Goal: Task Accomplishment & Management: Use online tool/utility

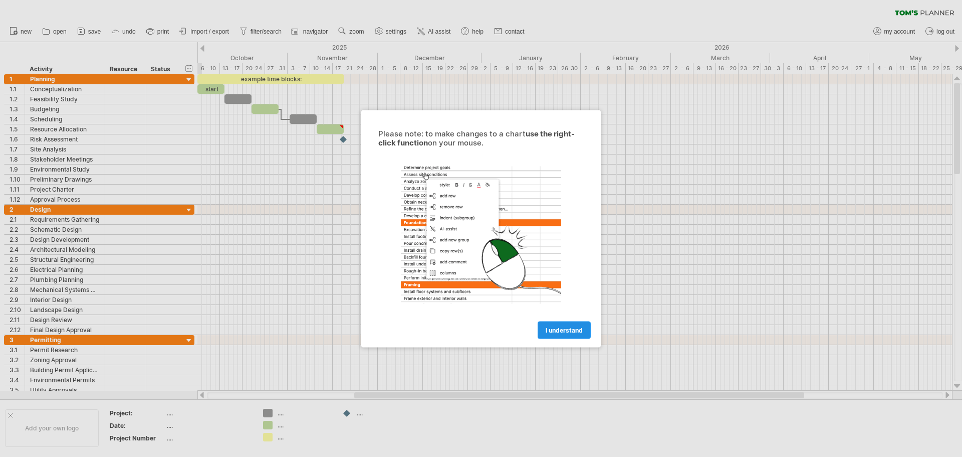
click at [555, 329] on span "I understand" at bounding box center [564, 330] width 37 height 8
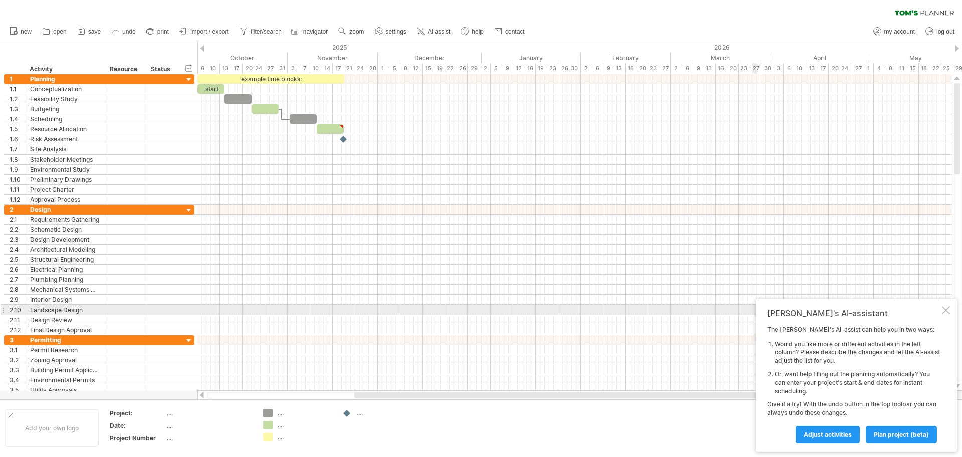
click at [947, 310] on div at bounding box center [946, 310] width 8 height 8
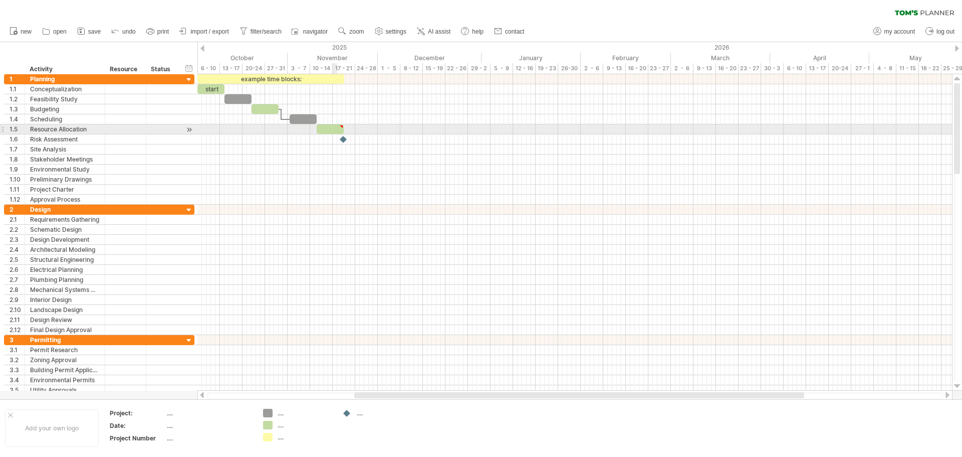
type textarea "**********"
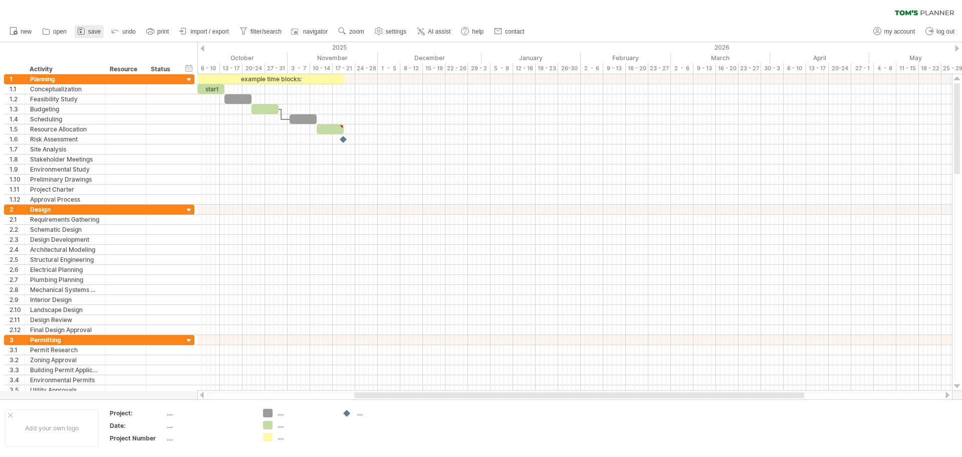
click at [88, 29] on span "save" at bounding box center [94, 31] width 13 height 7
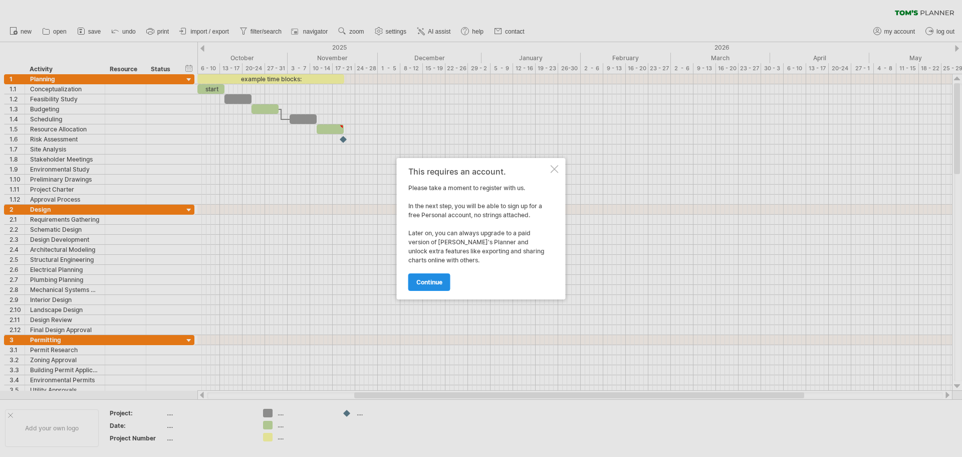
click at [440, 274] on link "continue" at bounding box center [429, 282] width 42 height 18
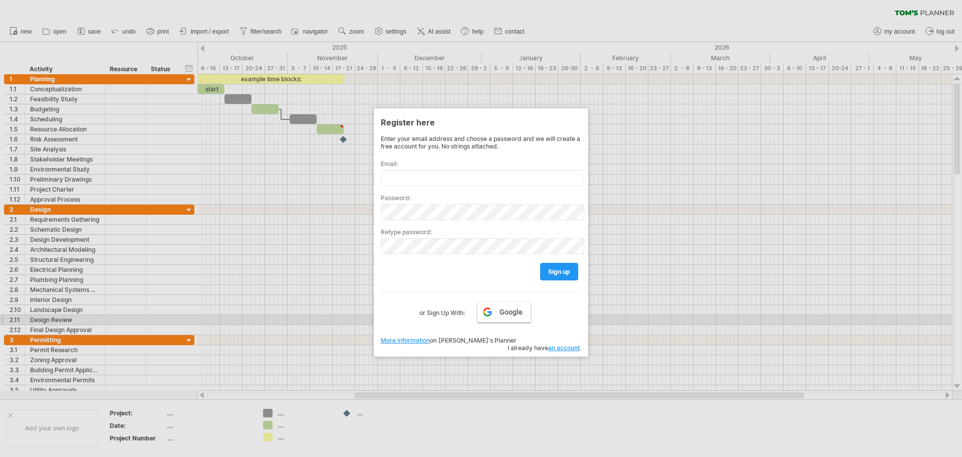
click at [497, 315] on link "Google" at bounding box center [504, 311] width 54 height 21
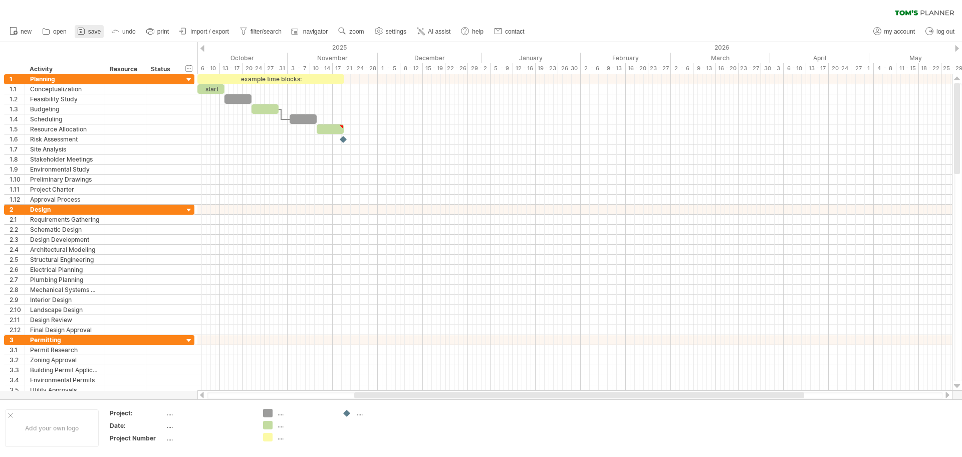
click at [90, 31] on span "save" at bounding box center [94, 31] width 13 height 7
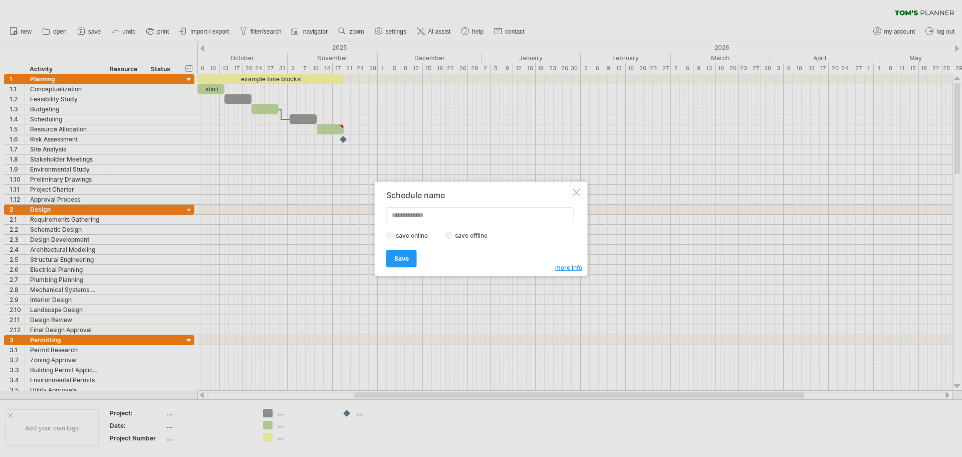
click at [430, 215] on input "text" at bounding box center [479, 215] width 187 height 16
type input "********"
click at [407, 261] on span "Save" at bounding box center [401, 259] width 15 height 8
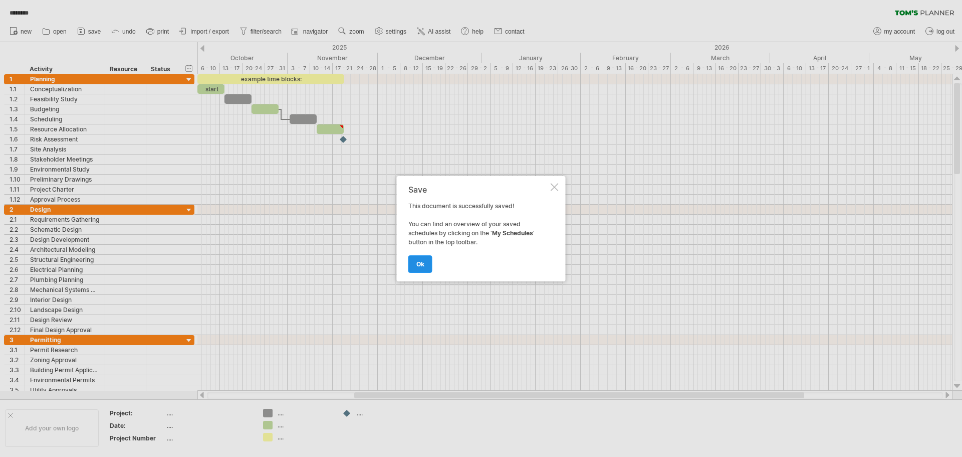
click at [420, 267] on span "ok" at bounding box center [420, 264] width 8 height 8
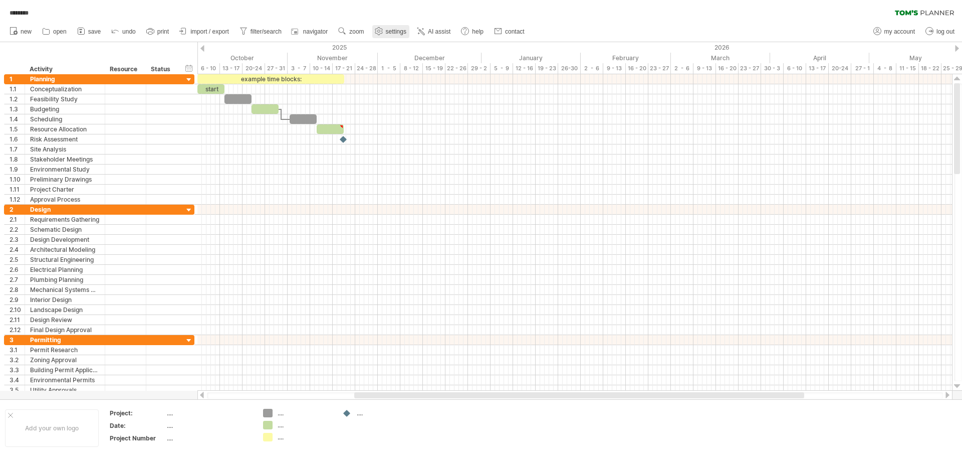
click at [391, 31] on span "settings" at bounding box center [396, 31] width 21 height 7
select select "*"
select select "**"
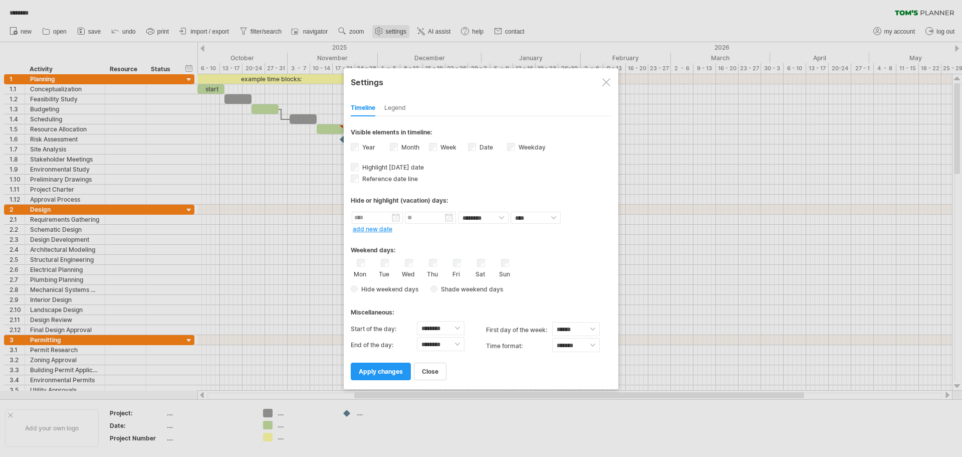
click at [391, 31] on div at bounding box center [481, 228] width 962 height 457
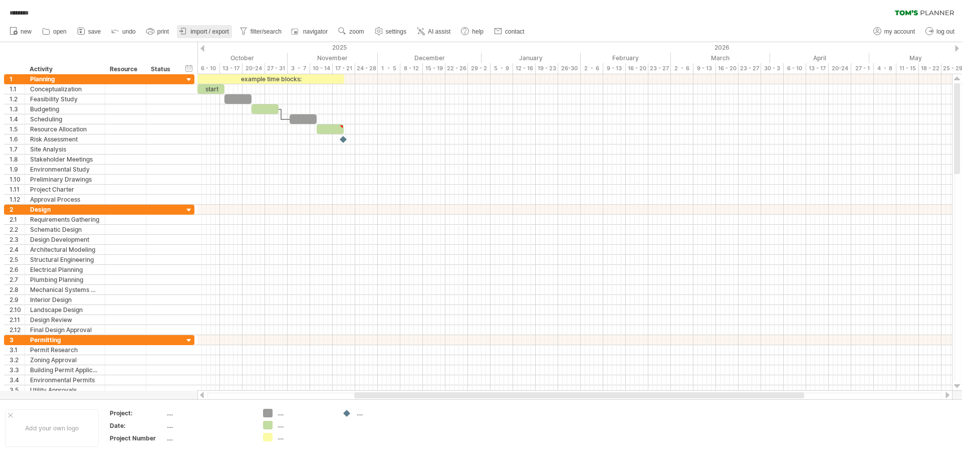
click at [191, 32] on link "import / export" at bounding box center [204, 31] width 55 height 13
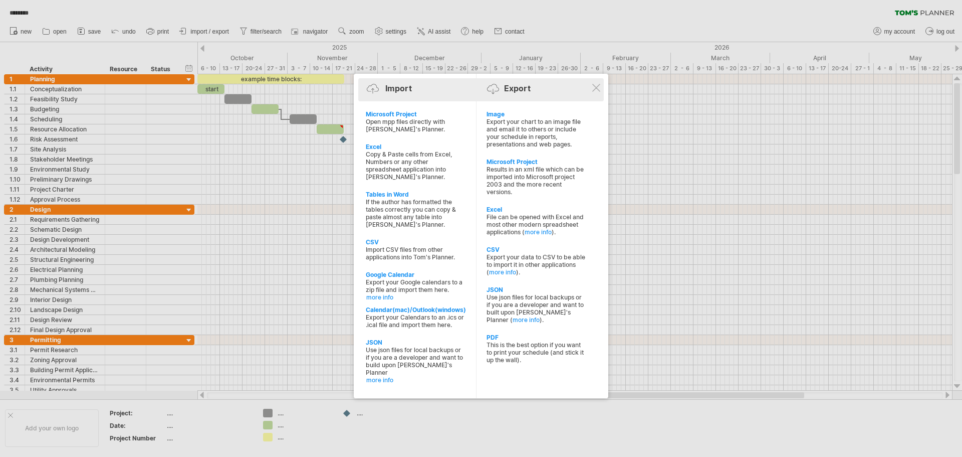
click at [505, 94] on div "Import Export" at bounding box center [481, 90] width 241 height 15
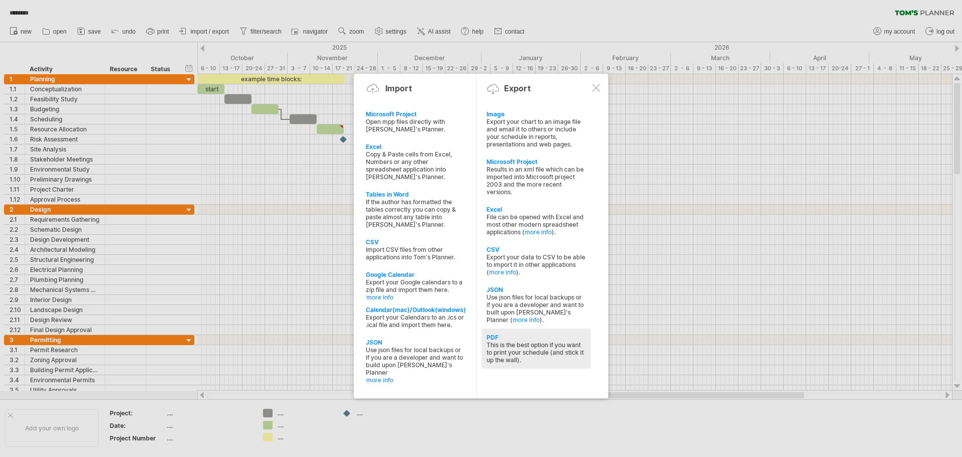
click at [546, 333] on div "PDF This is the best option if you want to print your schedule (and stick it up…" at bounding box center [536, 348] width 109 height 40
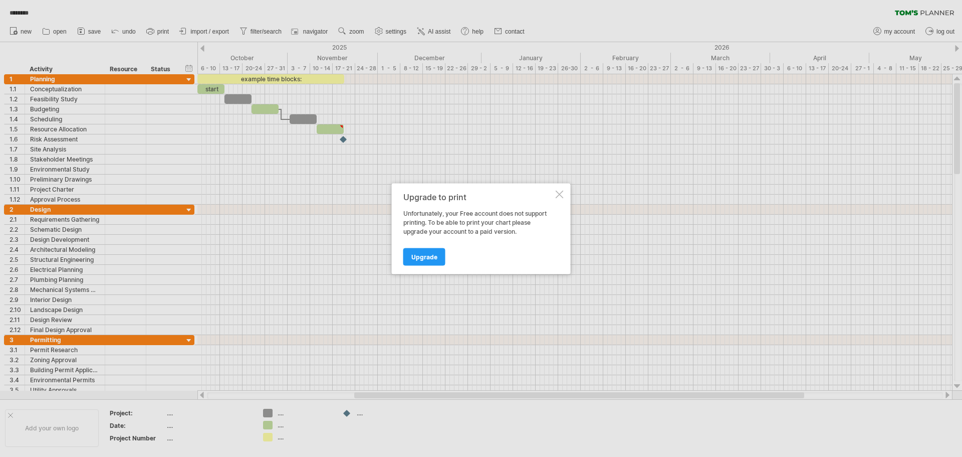
click at [560, 195] on div at bounding box center [560, 194] width 8 height 8
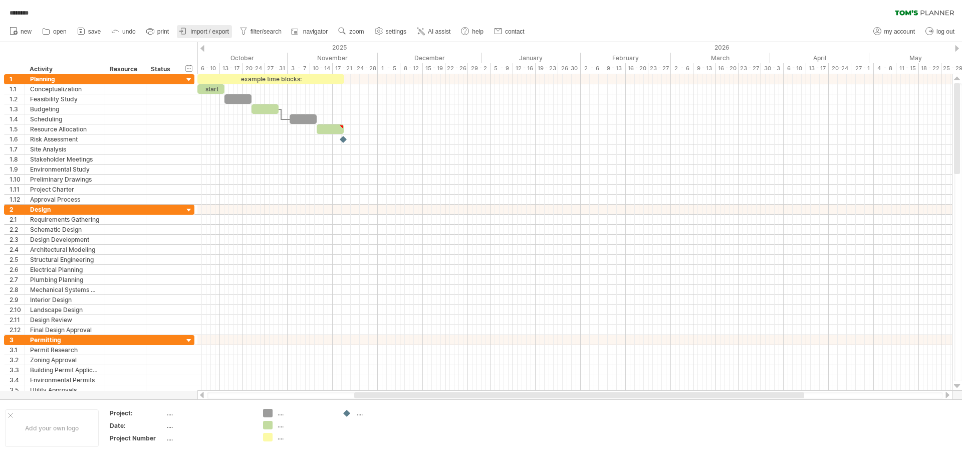
click at [195, 30] on span "import / export" at bounding box center [209, 31] width 39 height 7
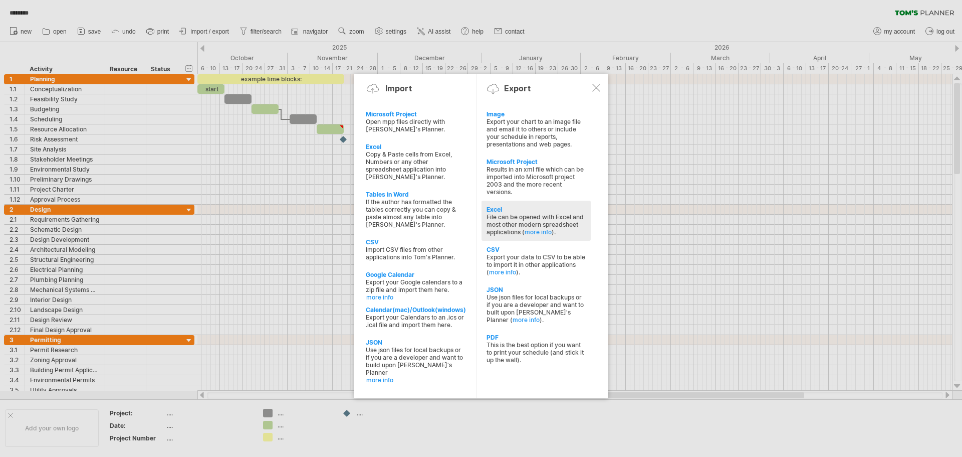
click at [535, 209] on div "Excel" at bounding box center [536, 209] width 99 height 8
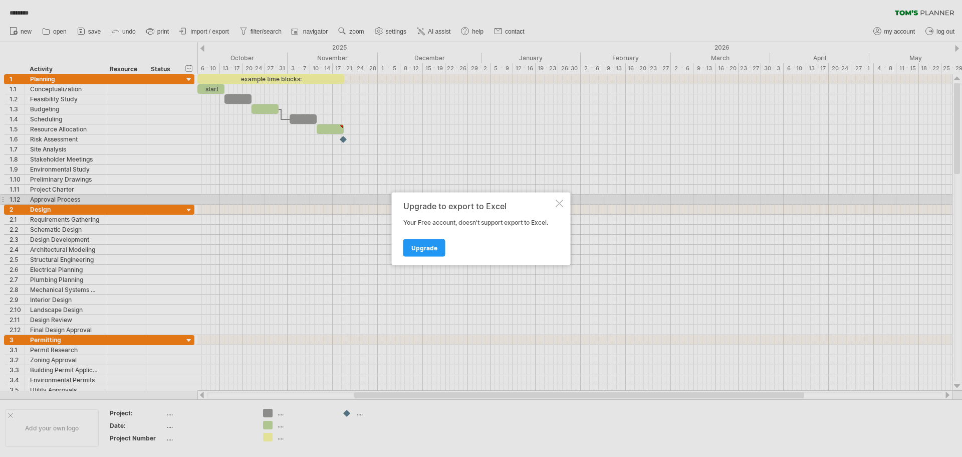
click at [561, 200] on div at bounding box center [560, 203] width 8 height 8
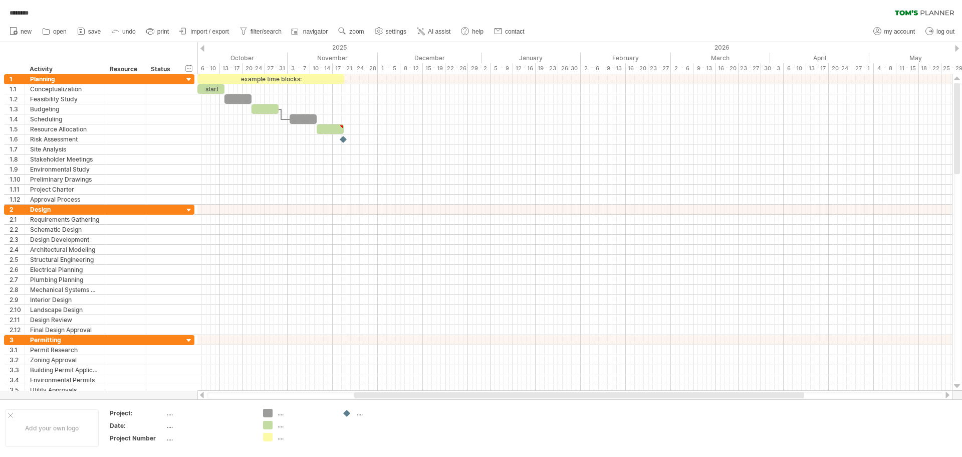
click at [204, 25] on ul "new open" at bounding box center [267, 31] width 524 height 21
click at [200, 30] on span "import / export" at bounding box center [209, 31] width 39 height 7
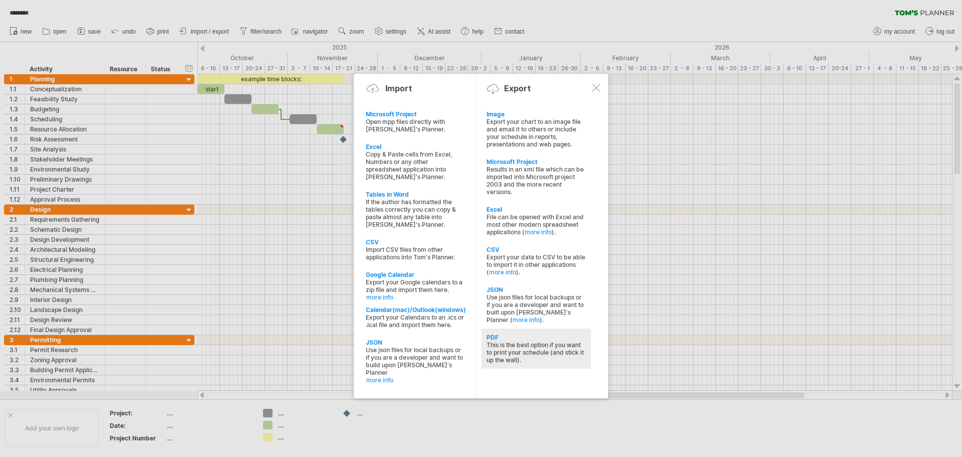
click at [563, 335] on div "PDF" at bounding box center [536, 337] width 99 height 8
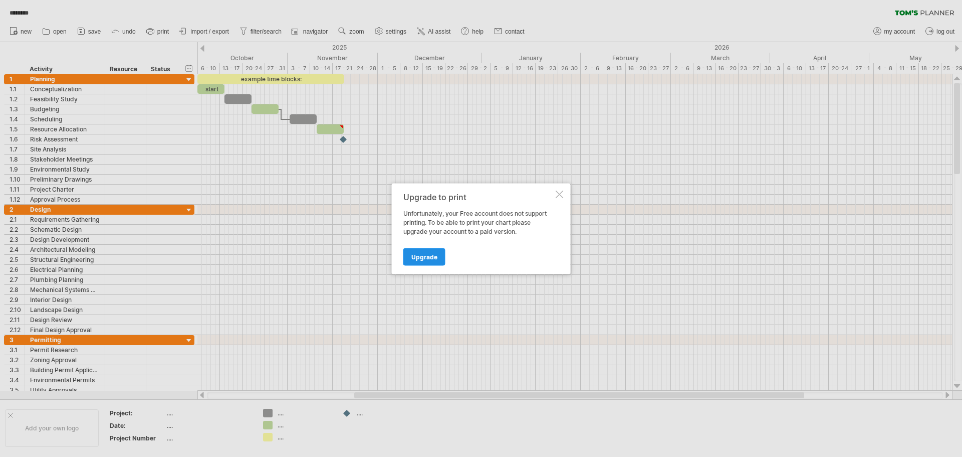
click at [416, 249] on link "Upgrade" at bounding box center [424, 257] width 42 height 18
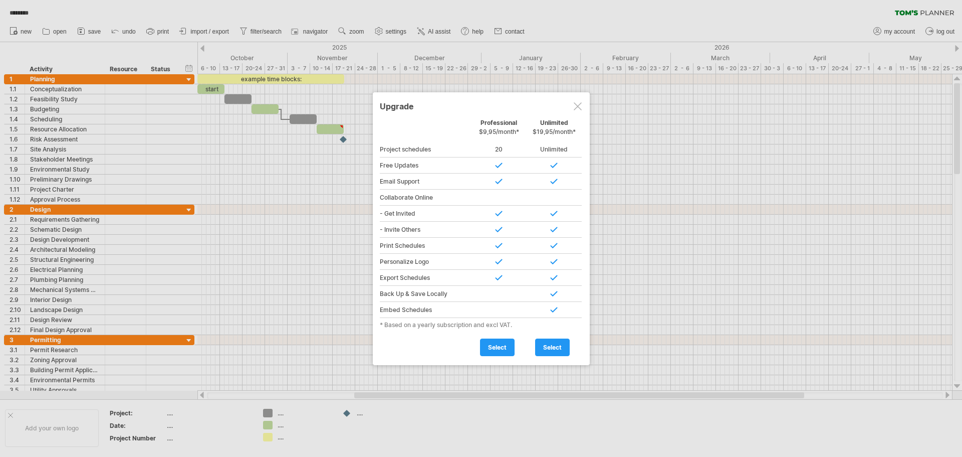
click at [579, 103] on div at bounding box center [578, 106] width 8 height 8
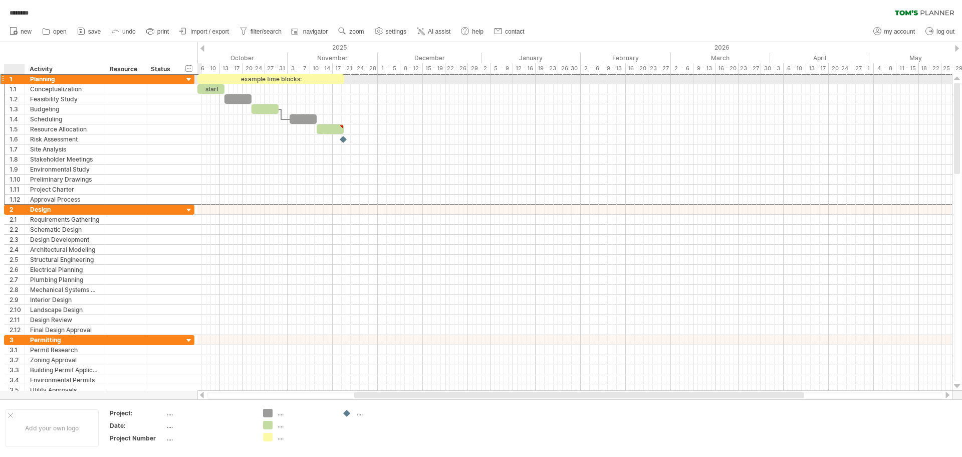
click at [9, 79] on div "1" at bounding box center [15, 79] width 21 height 10
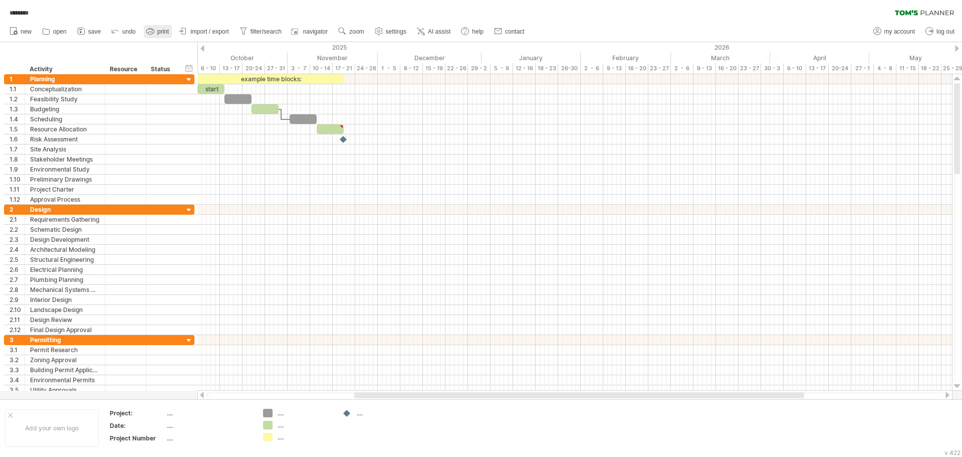
click at [153, 33] on icon at bounding box center [150, 32] width 8 height 4
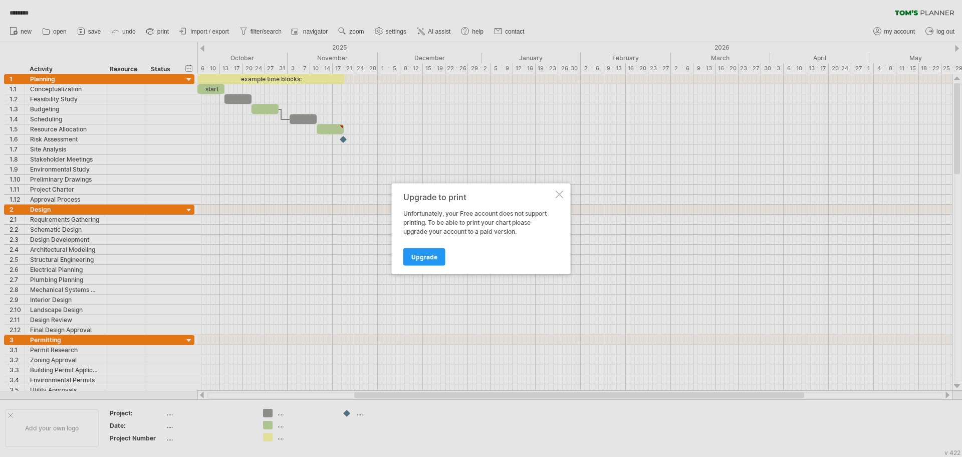
click at [557, 199] on div "Upgrade to print Unfortunately, your Free account does not support printing. To…" at bounding box center [481, 228] width 179 height 91
click at [565, 189] on div "Upgrade to print Unfortunately, your Free account does not support printing. To…" at bounding box center [481, 228] width 179 height 91
click at [562, 193] on div at bounding box center [560, 194] width 8 height 8
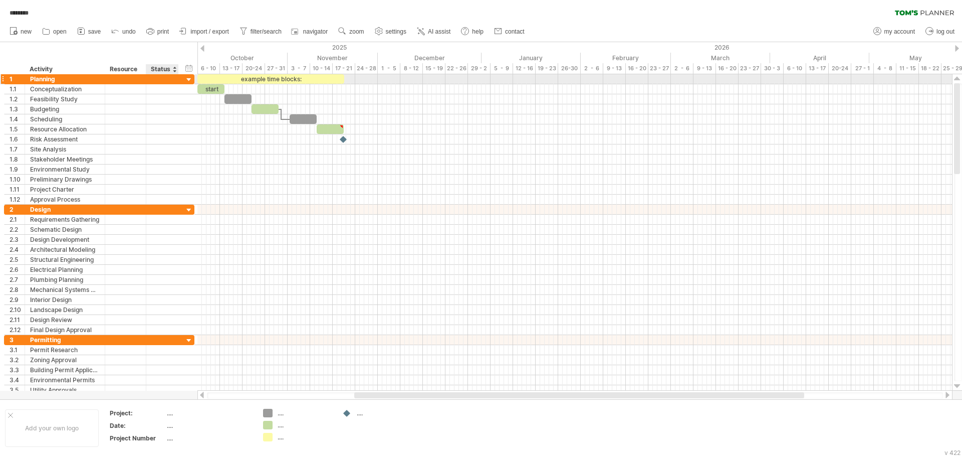
click at [185, 78] on div at bounding box center [189, 80] width 10 height 10
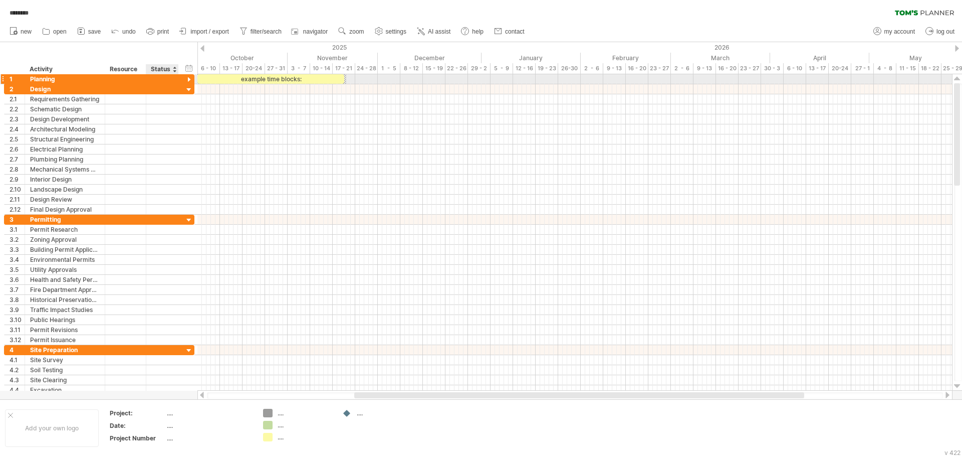
click at [185, 78] on div at bounding box center [189, 80] width 10 height 10
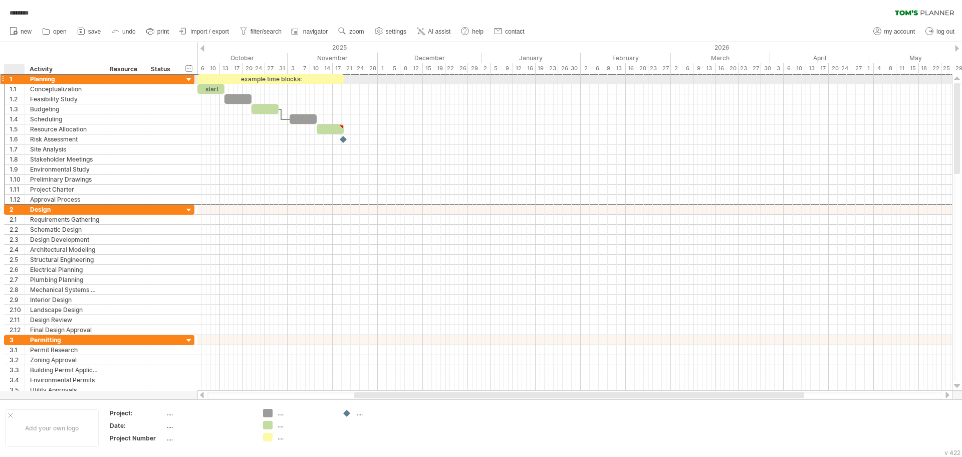
click at [15, 80] on div "1" at bounding box center [17, 79] width 15 height 10
click at [8, 70] on div at bounding box center [14, 69] width 21 height 10
click at [8, 81] on div "1" at bounding box center [15, 79] width 21 height 10
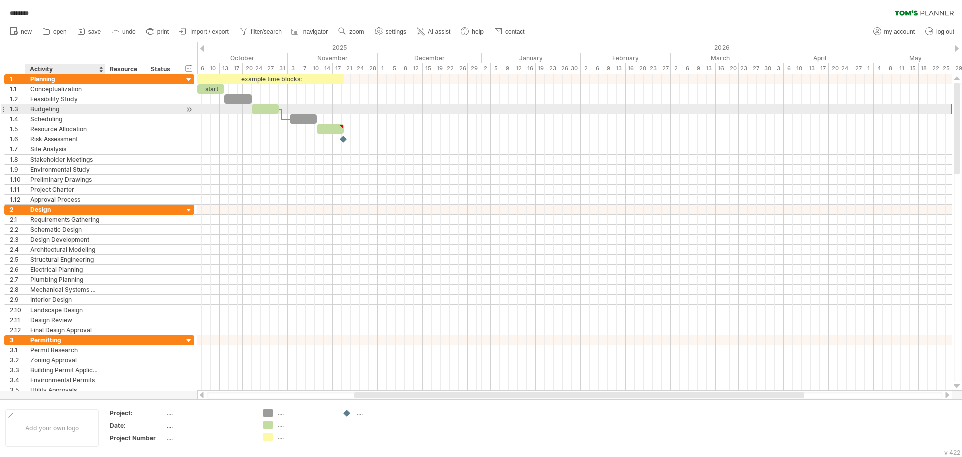
click at [72, 109] on div "Budgeting" at bounding box center [65, 109] width 70 height 10
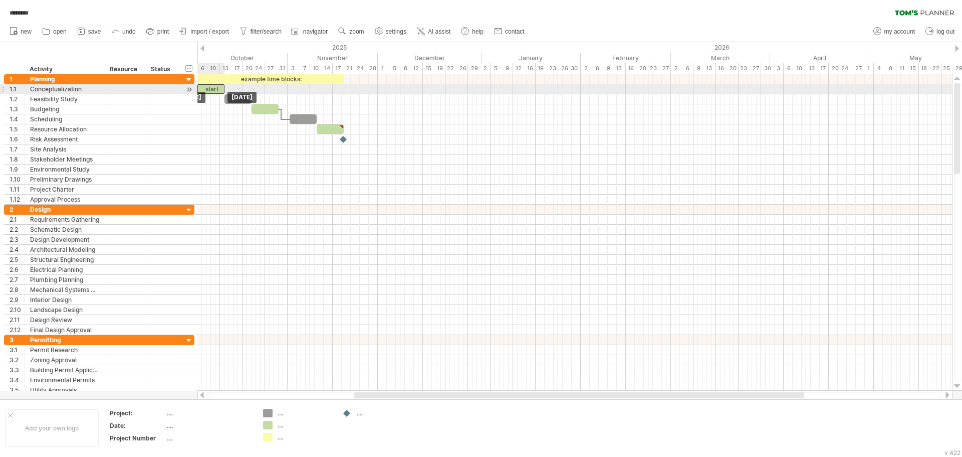
click at [215, 86] on div "start" at bounding box center [210, 89] width 27 height 10
drag, startPoint x: 225, startPoint y: 88, endPoint x: 295, endPoint y: 92, distance: 70.3
click at [290, 92] on span at bounding box center [288, 89] width 4 height 10
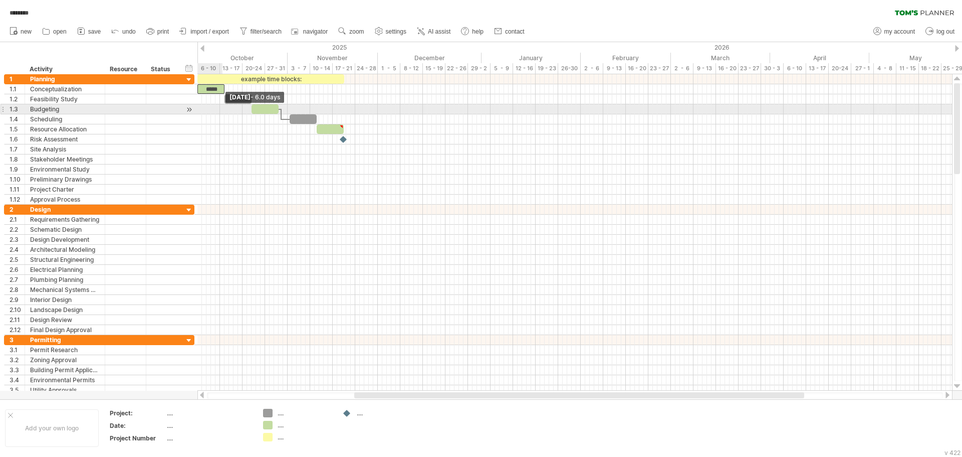
drag, startPoint x: 295, startPoint y: 90, endPoint x: 224, endPoint y: 110, distance: 73.8
click at [224, 110] on div "example time blocks: ***** [DATE] - 6.0 days [DATE]" at bounding box center [574, 232] width 755 height 316
